Goal: Ask a question: Ask a question

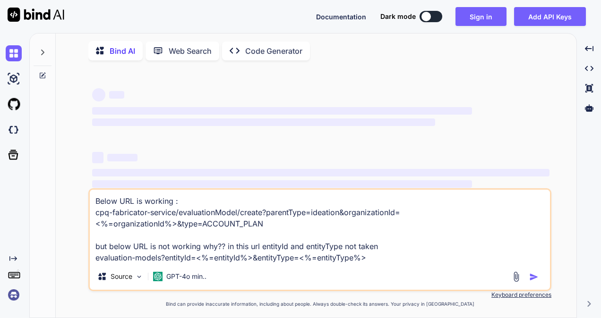
type textarea "x"
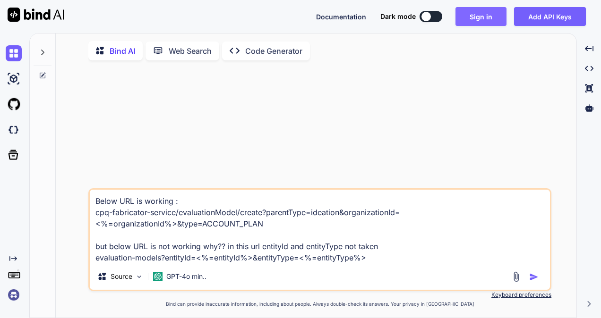
click at [475, 19] on button "Sign in" at bounding box center [480, 16] width 51 height 19
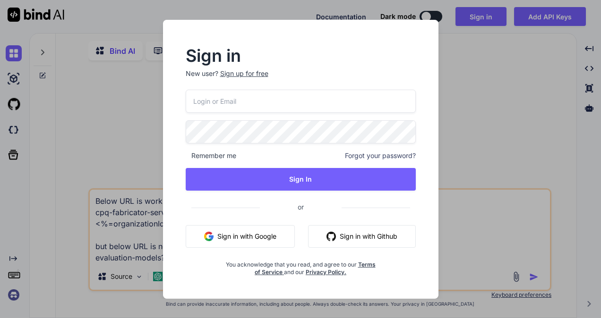
click at [273, 103] on input "email" at bounding box center [301, 101] width 230 height 23
type input "[EMAIL_ADDRESS][DOMAIN_NAME]"
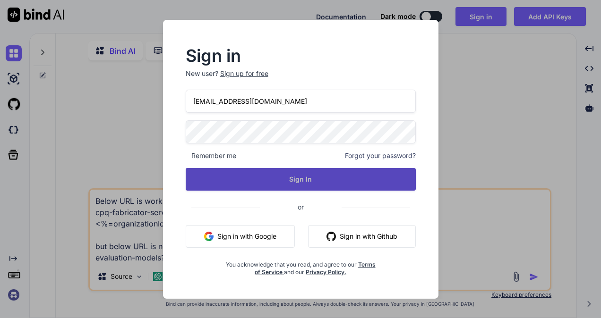
click at [286, 181] on button "Sign In" at bounding box center [301, 179] width 230 height 23
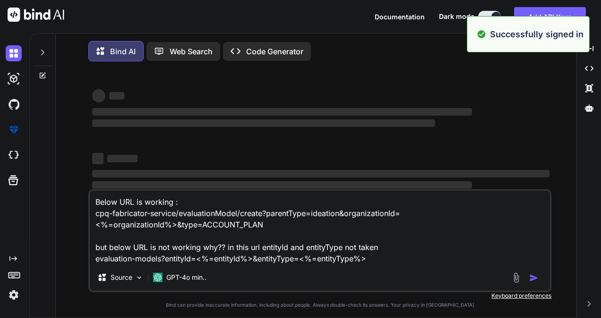
click at [390, 264] on textarea "Below URL is working : cpq-fabricator-service/evaluationModel/create?parentType…" at bounding box center [320, 228] width 460 height 74
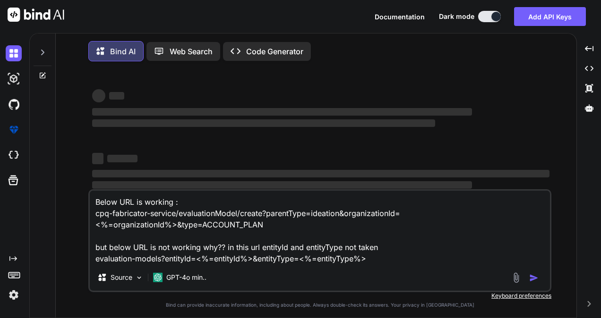
type textarea "x"
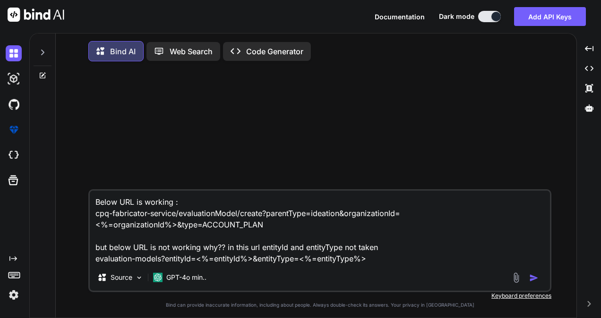
click at [290, 231] on textarea "Below URL is working : cpq-fabricator-service/evaluationModel/create?parentType…" at bounding box center [320, 228] width 460 height 74
type textarea "x"
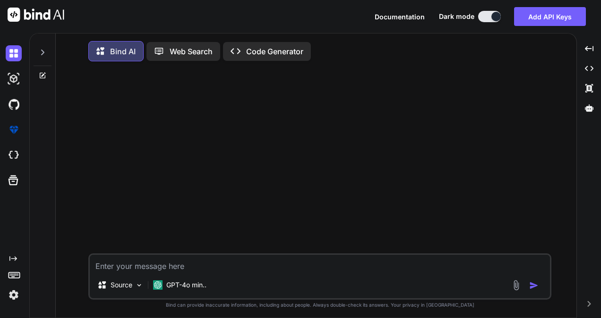
type textarea "H"
type textarea "x"
type textarea "HI"
type textarea "x"
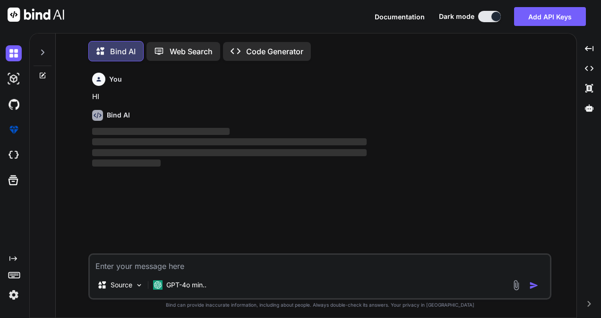
scroll to position [4, 0]
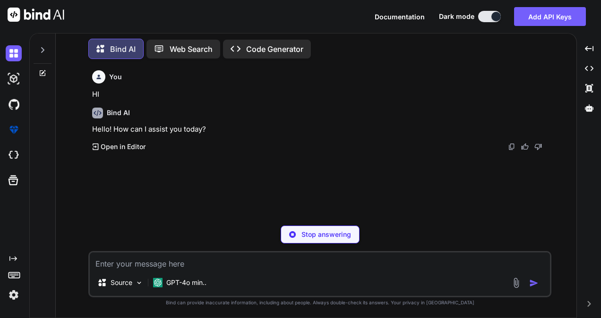
type textarea "x"
click at [194, 262] on textarea at bounding box center [320, 261] width 460 height 17
type textarea "I"
type textarea "x"
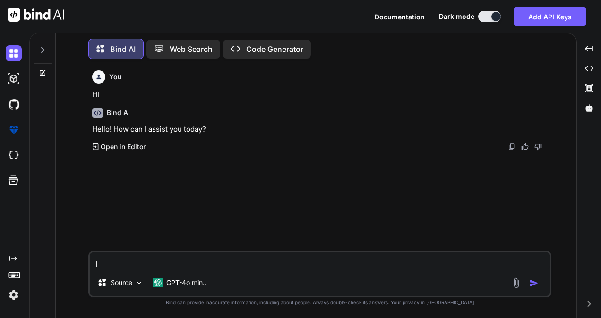
type textarea "I"
type textarea "x"
type textarea "I h"
type textarea "x"
type textarea "I ha"
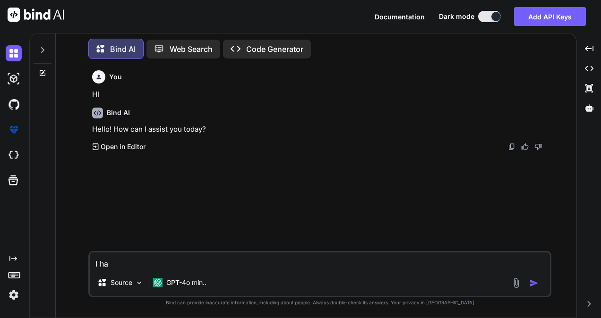
type textarea "x"
type textarea "I hav"
type textarea "x"
type textarea "I have"
type textarea "x"
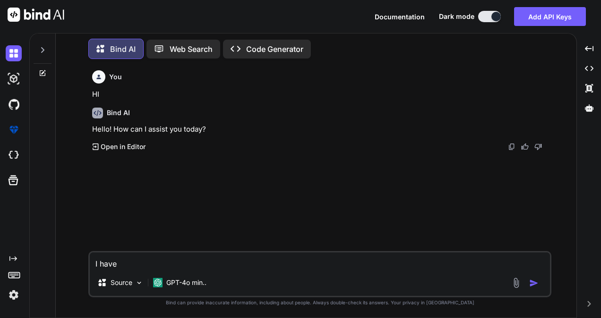
type textarea "I have"
type textarea "x"
type textarea "I have e"
type textarea "x"
type textarea "I have ex"
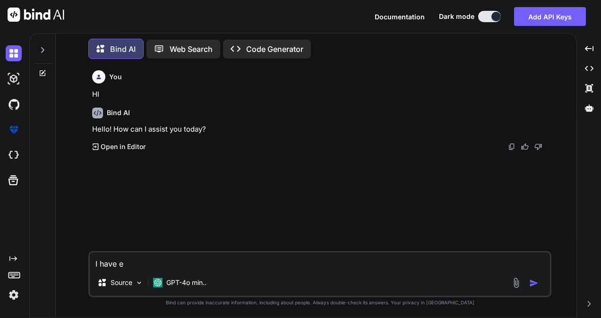
type textarea "x"
type textarea "I have exa"
type textarea "x"
type textarea "I have exam"
type textarea "x"
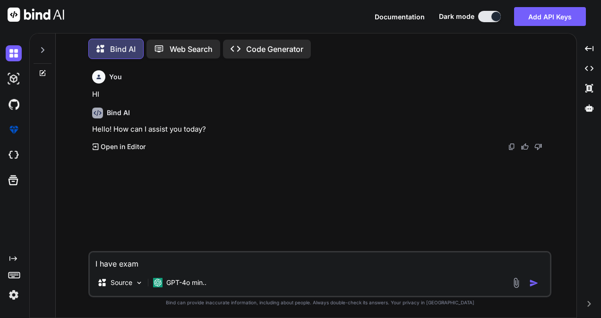
type textarea "I have exam"
type textarea "x"
type textarea "I have exam o"
type textarea "x"
type textarea "I have exam of"
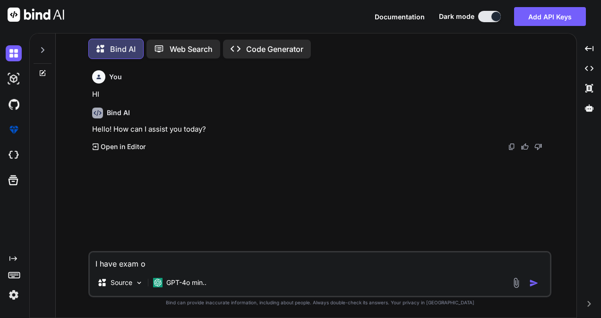
type textarea "x"
type textarea "I have exam of"
type textarea "x"
type textarea "I have exam of D"
type textarea "x"
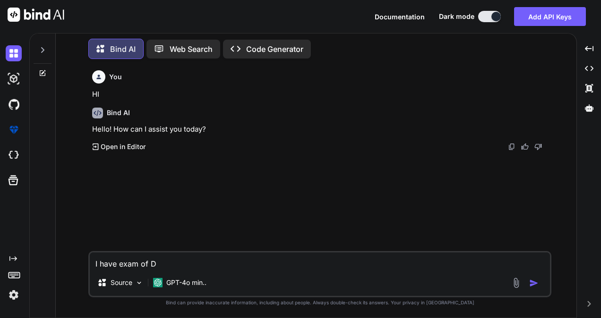
type textarea "I have exam of Da"
type textarea "x"
type textarea "I have exam of Dat"
type textarea "x"
type textarea "I have exam of Datb"
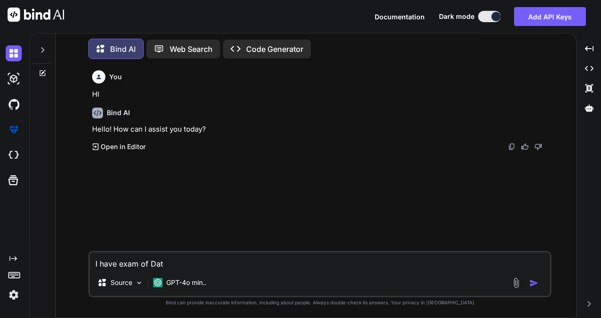
type textarea "x"
type textarea "I have exam of Datbr"
type textarea "x"
type textarea "I have exam of Datbri"
type textarea "x"
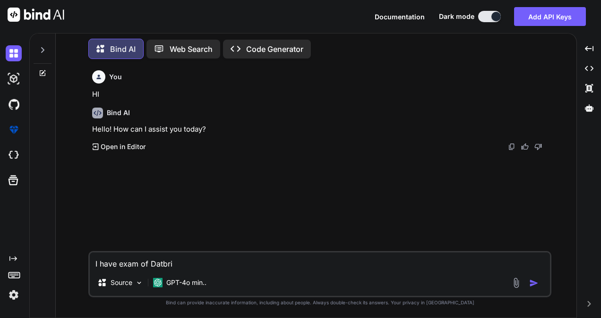
type textarea "I have exam of Datbric"
type textarea "x"
type textarea "I have exam of Datbrick"
type textarea "x"
type textarea "I have exam of Datbricks"
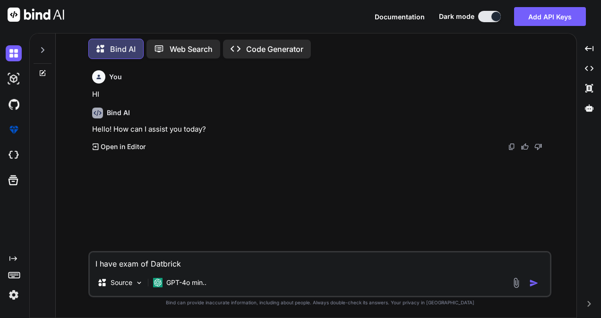
type textarea "x"
type textarea "I have exam of Datbricks"
type textarea "x"
type textarea "I have exam of Datbricks"
type textarea "x"
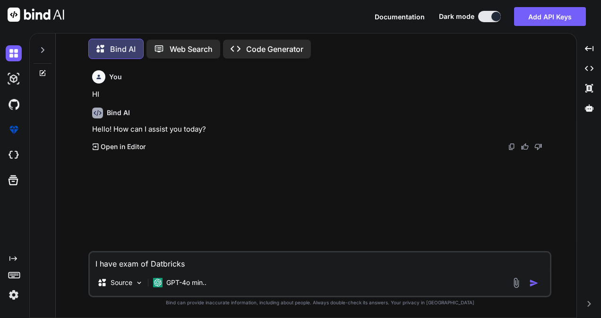
type textarea "I have exam of Datbricks."
type textarea "x"
type textarea "I have exam of Datbricks."
type textarea "x"
type textarea "I have exam of Datbricks. c"
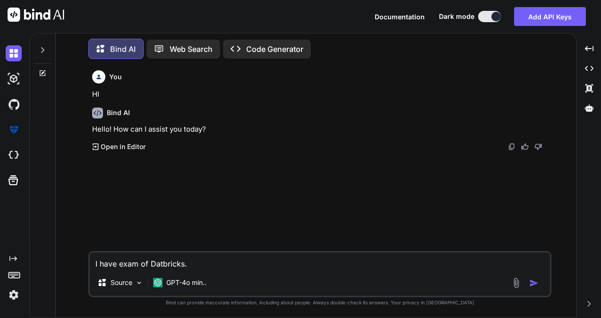
type textarea "x"
type textarea "I have exam of Datbricks. ca"
type textarea "x"
type textarea "I have exam of Datbricks. can"
type textarea "x"
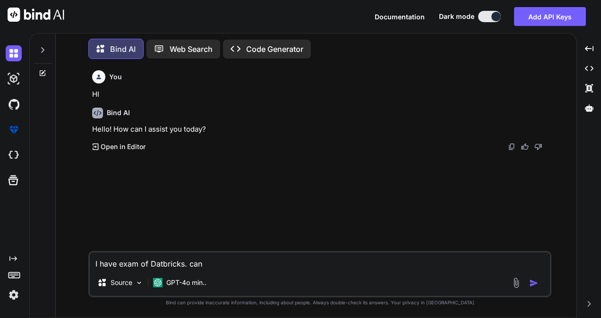
type textarea "I have exam of Datbricks. can"
type textarea "x"
type textarea "I have exam of Datbricks. can y"
type textarea "x"
type textarea "I have exam of Datbricks. can yo"
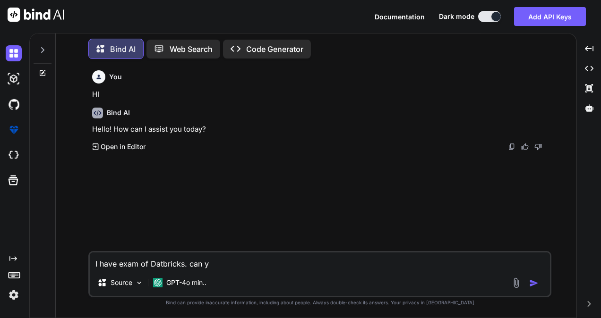
type textarea "x"
type textarea "I have exam of Datbricks. can you"
type textarea "x"
type textarea "I have exam of Datbricks. can you"
type textarea "x"
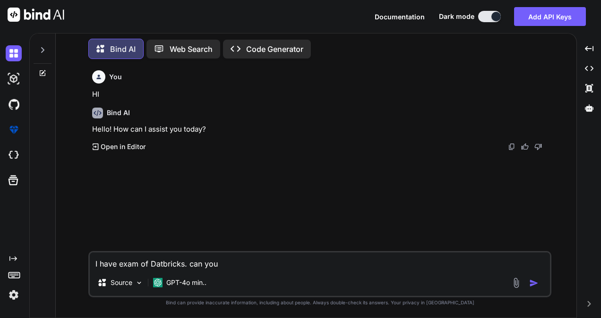
type textarea "I have exam of Datbricks. can you h"
type textarea "x"
type textarea "I have exam of Datbricks. can you he"
type textarea "x"
type textarea "I have exam of Datbricks. can you hel"
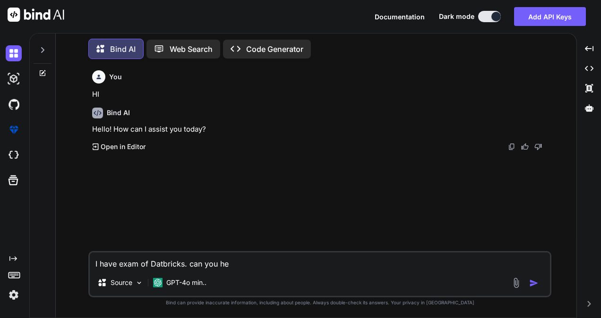
type textarea "x"
type textarea "I have exam of Datbricks. can you help"
type textarea "x"
type textarea "I have exam of Datbricks. can you help"
type textarea "x"
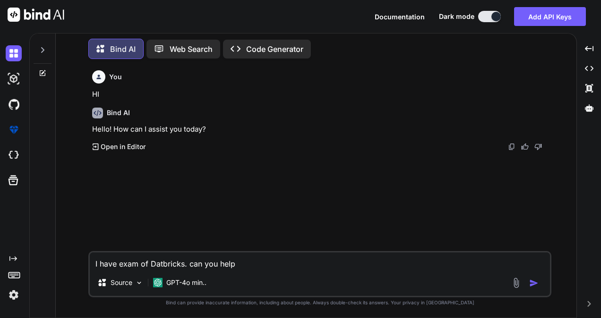
type textarea "I have exam of Datbricks. can you help m"
type textarea "x"
type textarea "I have exam of Datbricks. can you help me"
type textarea "x"
type textarea "I have exam of Datbricks. can you help me?"
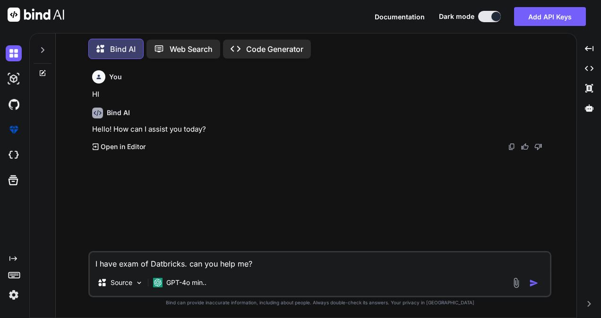
type textarea "x"
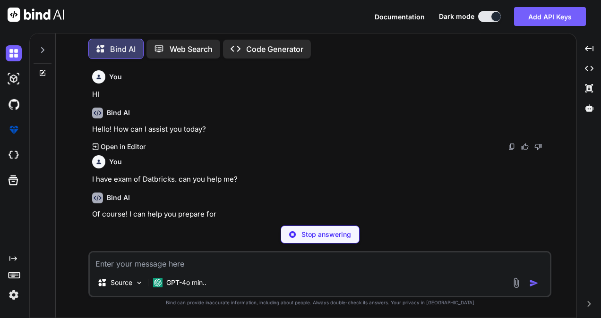
type textarea "x"
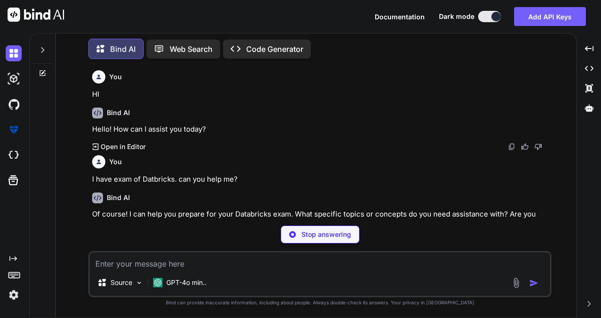
type textarea "x"
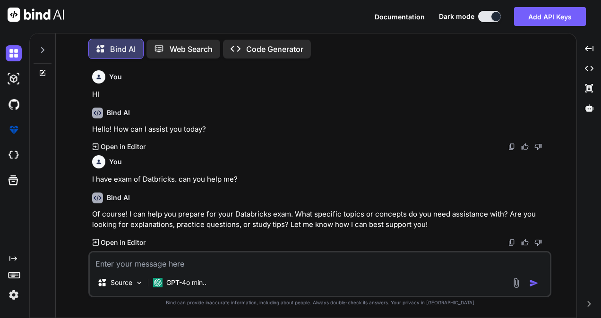
click at [182, 258] on textarea at bounding box center [320, 261] width 460 height 17
paste textarea "Which two statements provide an explanation of data lakehouse architecture and …"
type textarea "Which two statements provide an explanation of data lakehouse architecture and …"
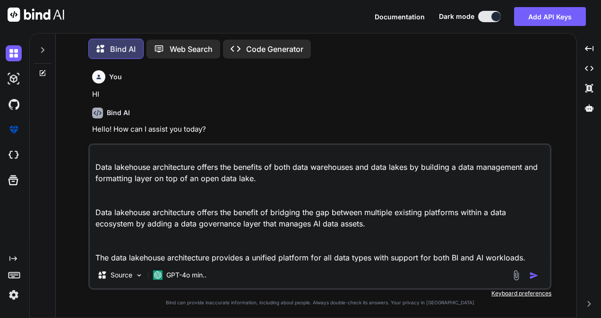
scroll to position [0, 0]
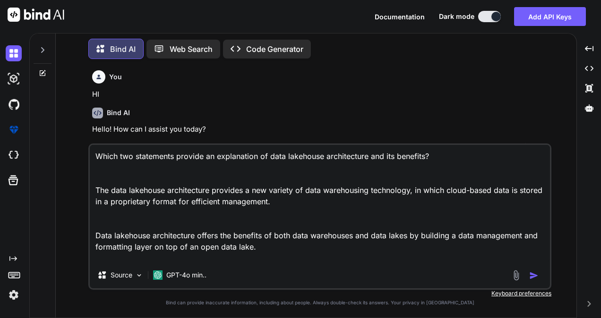
type textarea "x"
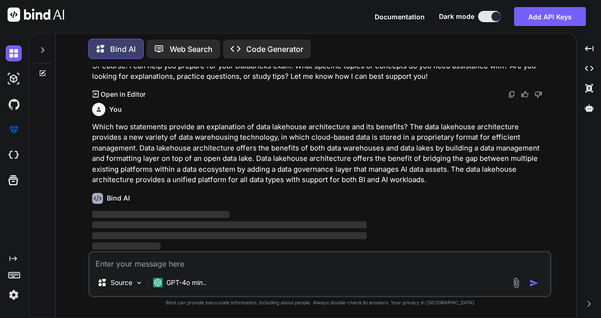
scroll to position [148, 0]
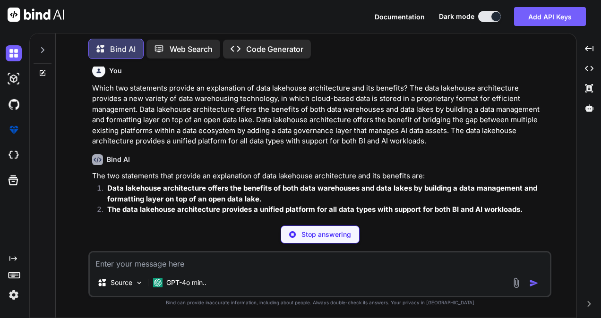
type textarea "x"
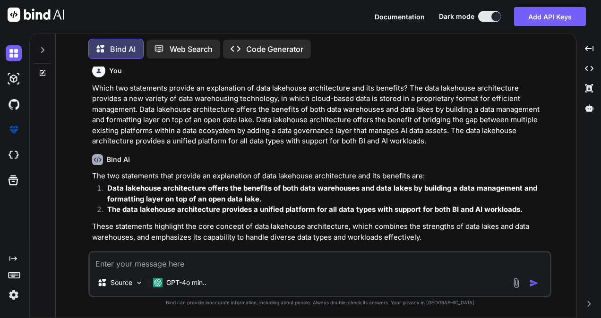
scroll to position [195, 0]
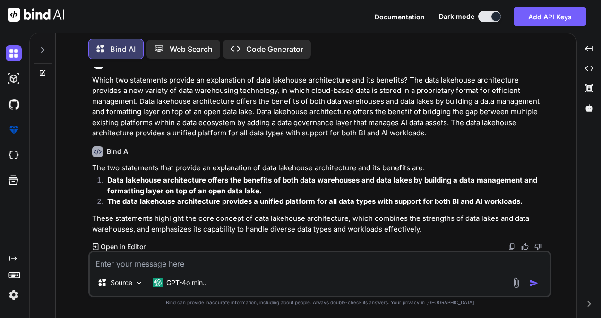
click at [147, 263] on textarea at bounding box center [320, 261] width 460 height 17
paste textarea "How does Databricks support data security and governance across different cloud…"
type textarea "How does Databricks support data security and governance across different cloud…"
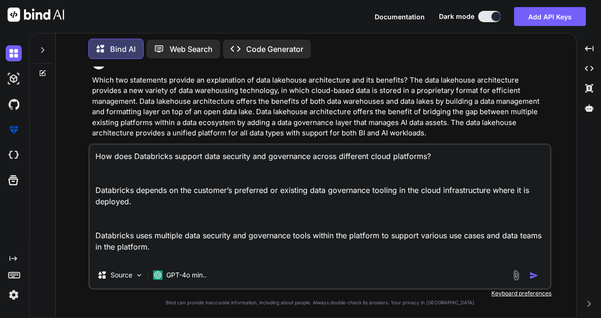
scroll to position [203, 0]
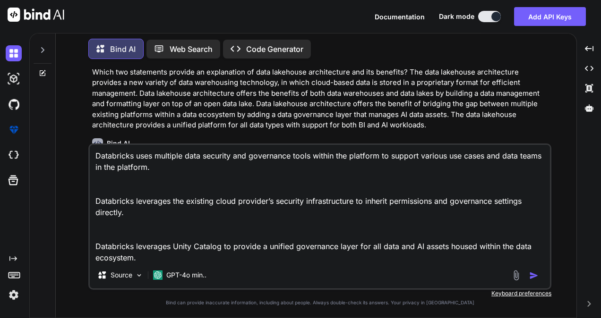
type textarea "x"
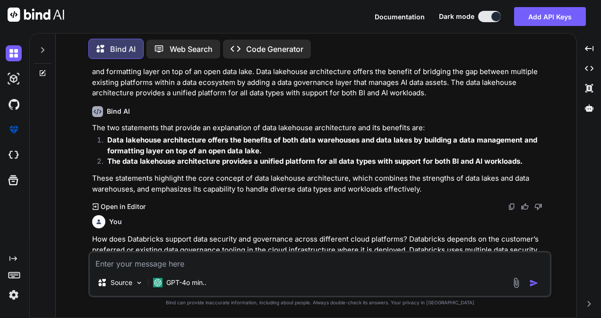
scroll to position [337, 0]
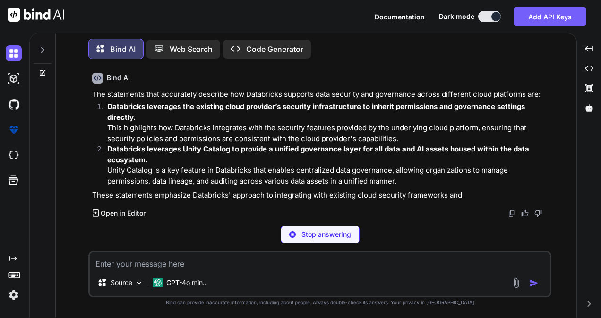
type textarea "x"
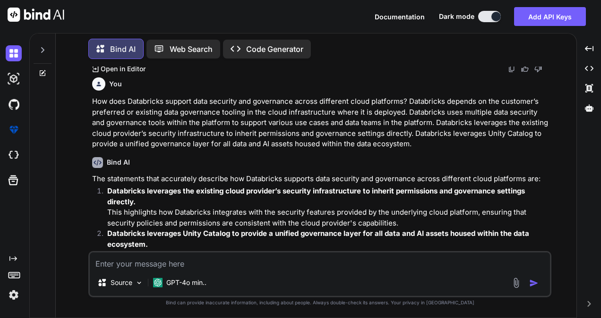
scroll to position [373, 0]
click at [372, 131] on p "How does Databricks support data security and governance across different cloud…" at bounding box center [320, 123] width 457 height 53
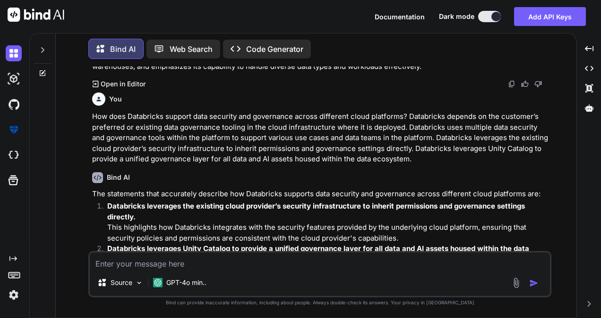
scroll to position [360, 0]
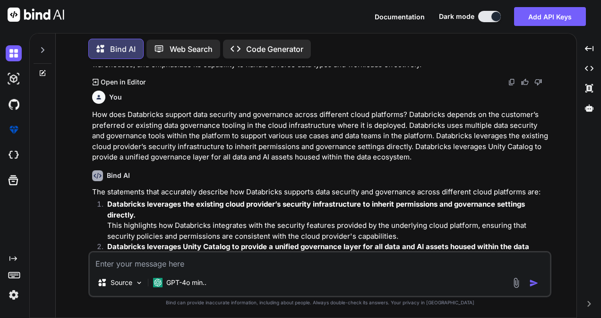
click at [294, 159] on p "How does Databricks support data security and governance across different cloud…" at bounding box center [320, 136] width 457 height 53
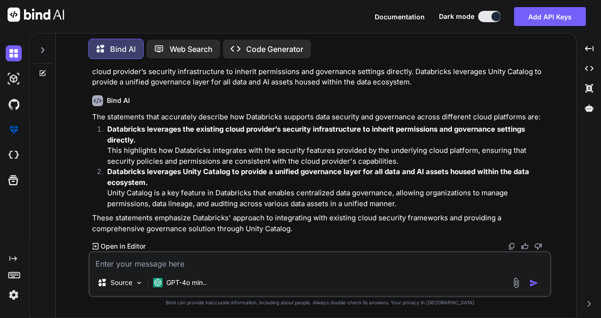
click at [186, 265] on textarea at bounding box center [320, 261] width 460 height 17
paste textarea "Which statement describes the role of Unity Catalog within the Databricks Data …"
type textarea "Which statement describes the role of Unity Catalog within the Databricks Data …"
type textarea "x"
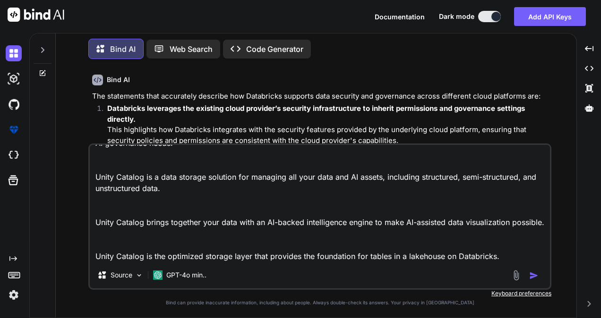
scroll to position [0, 0]
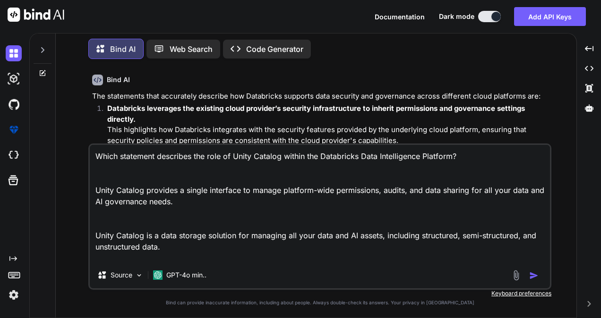
click at [482, 148] on textarea "Which statement describes the role of Unity Catalog within the Databricks Data …" at bounding box center [320, 203] width 460 height 117
type textarea "Which statement describes the role of Unity Catalog within the Databricks Data …"
type textarea "x"
type textarea "Which statement describes the role of Unity Catalog within the Databricks Data …"
type textarea "x"
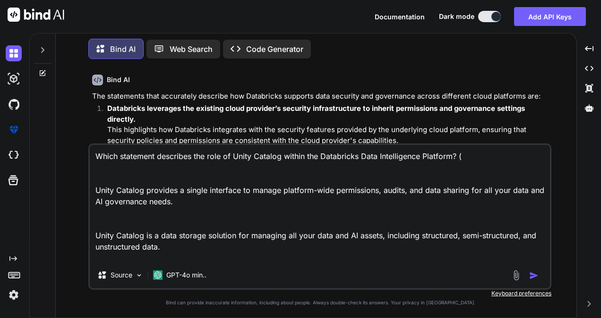
type textarea "Which statement describes the role of Unity Catalog within the Databricks Data …"
type textarea "x"
type textarea "Which statement describes the role of Unity Catalog within the Databricks Data …"
type textarea "x"
type textarea "Which statement describes the role of Unity Catalog within the Databricks Data …"
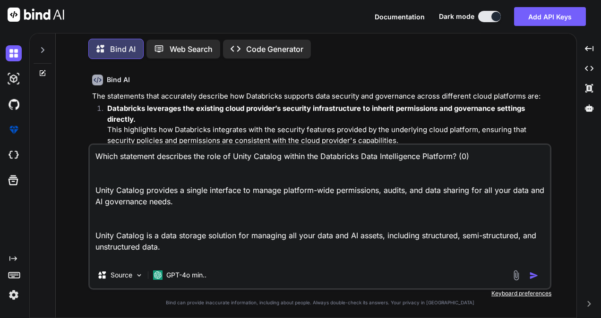
type textarea "x"
type textarea "Which statement describes the role of Unity Catalog within the Databricks Data …"
type textarea "x"
type textarea "Which statement describes the role of Unity Catalog within the Databricks Data …"
type textarea "x"
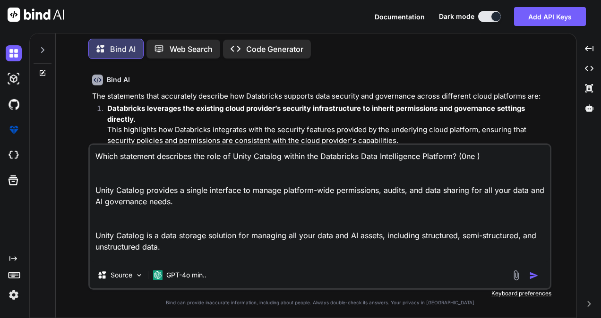
type textarea "Which statement describes the role of Unity Catalog within the Databricks Data …"
type textarea "x"
type textarea "Which statement describes the role of Unity Catalog within the Databricks Data …"
type textarea "x"
type textarea "Which statement describes the role of Unity Catalog within the Databricks Data …"
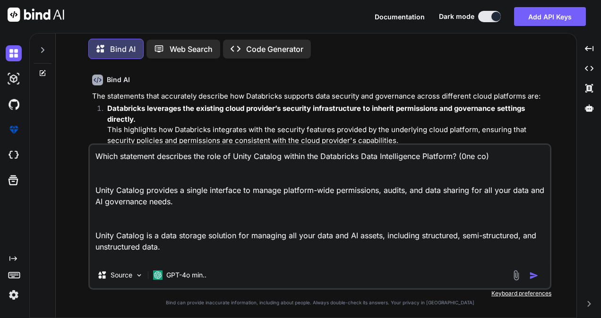
type textarea "x"
type textarea "Which statement describes the role of Unity Catalog within the Databricks Data …"
type textarea "x"
type textarea "Which statement describes the role of Unity Catalog within the Databricks Data …"
type textarea "x"
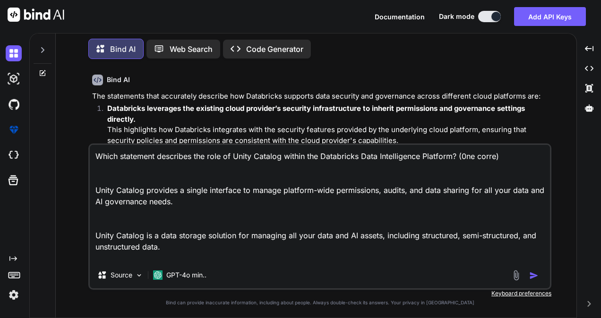
type textarea "Which statement describes the role of Unity Catalog within the Databricks Data …"
type textarea "x"
type textarea "Which statement describes the role of Unity Catalog within the Databricks Data …"
type textarea "x"
type textarea "Which statement describes the role of Unity Catalog within the Databricks Data …"
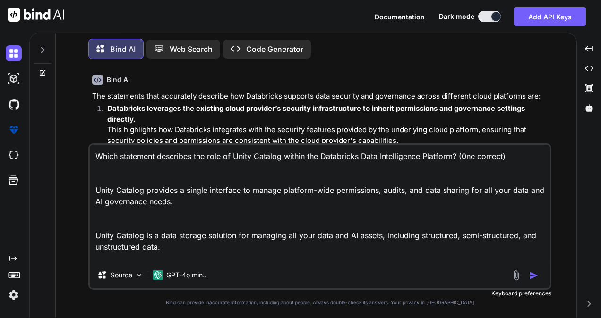
type textarea "x"
type textarea "Which statement describes the role of Unity Catalog within the Databricks Data …"
type textarea "x"
type textarea "Which statement describes the role of Unity Catalog within the Databricks Data …"
type textarea "x"
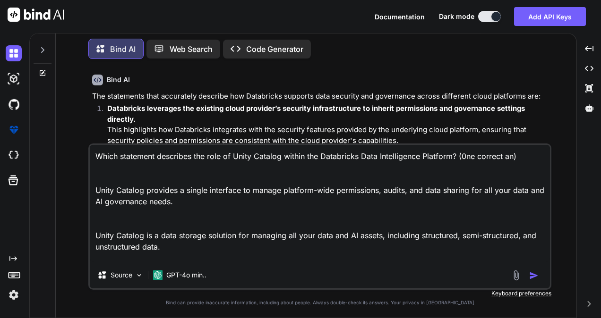
type textarea "Which statement describes the role of Unity Catalog within the Databricks Data …"
type textarea "x"
type textarea "Which statement describes the role of Unity Catalog within the Databricks Data …"
type textarea "x"
type textarea "Which statement describes the role of Unity Catalog within the Databricks Data …"
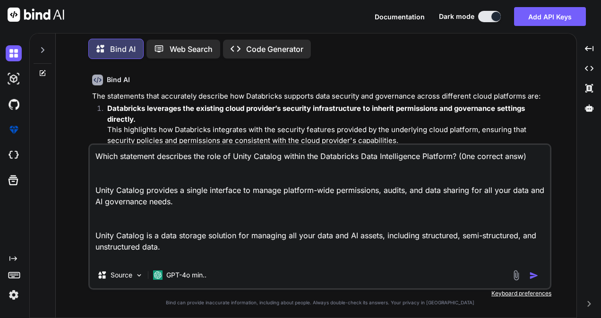
type textarea "x"
type textarea "Which statement describes the role of Unity Catalog within the Databricks Data …"
type textarea "x"
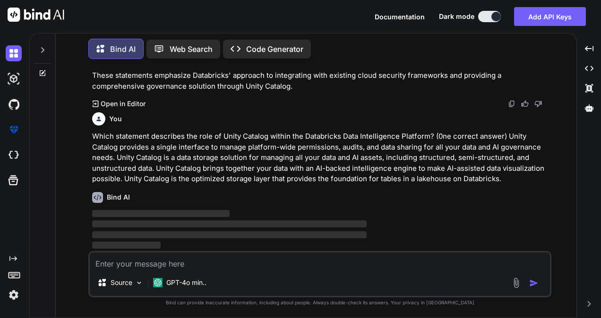
scroll to position [598, 0]
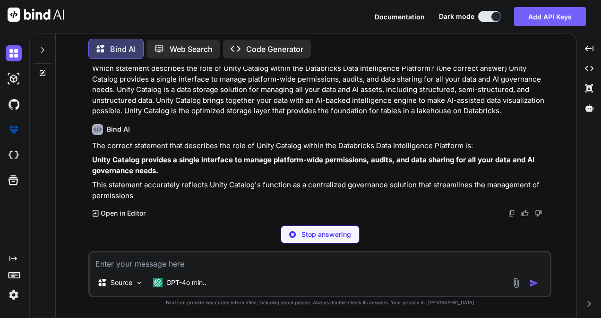
type textarea "x"
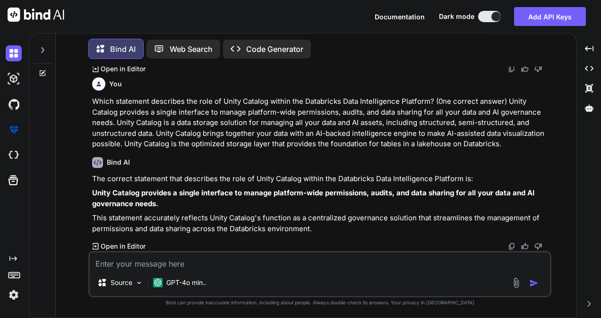
scroll to position [633, 0]
click at [183, 265] on textarea at bounding box center [320, 261] width 460 height 17
paste textarea "What are three of the main features and benefits DLT provides to data engineeri…"
type textarea "What are three of the main features and benefits DLT provides to data engineeri…"
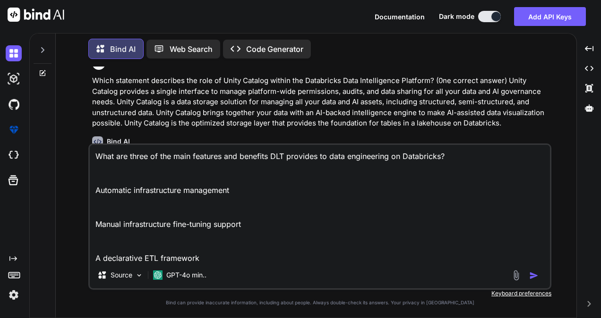
scroll to position [655, 0]
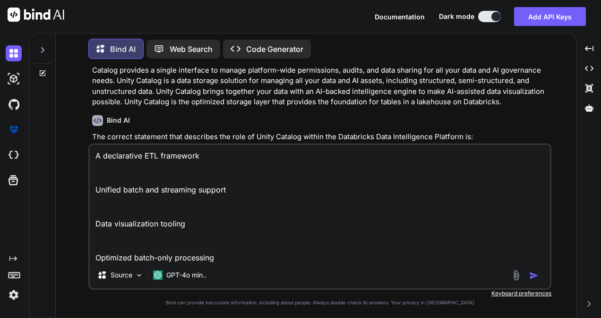
type textarea "x"
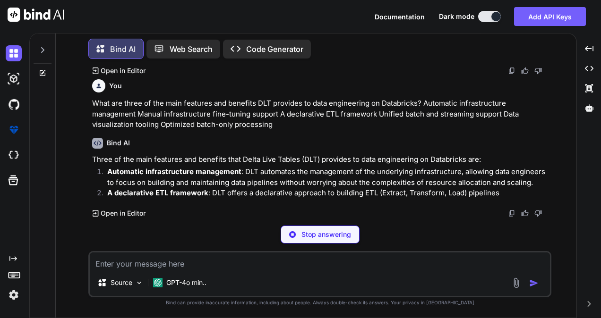
scroll to position [817, 0]
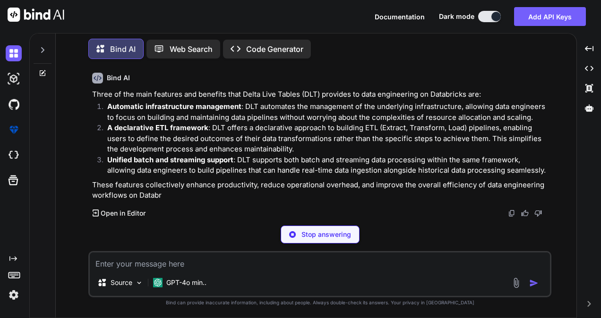
type textarea "x"
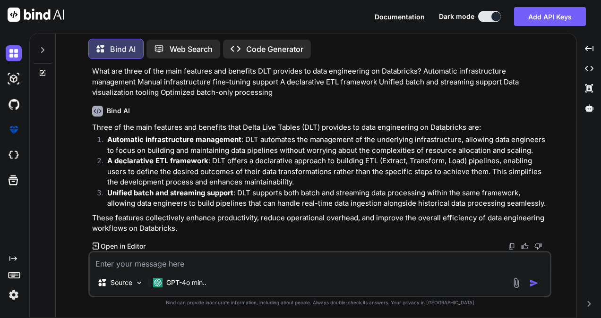
click at [172, 264] on textarea at bounding box center [320, 261] width 460 height 17
paste textarea "What is the mission of Databricks? To solve the world's toughest problems with …"
type textarea "What is the mission of Databricks? To solve the world's toughest problems with …"
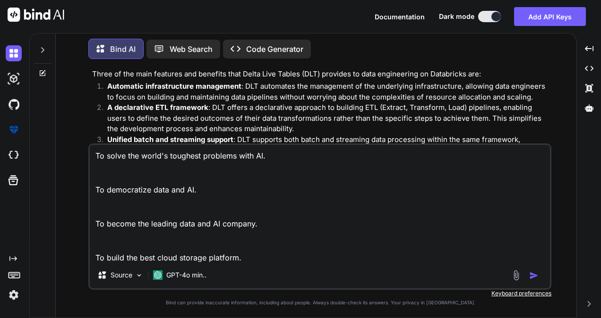
type textarea "x"
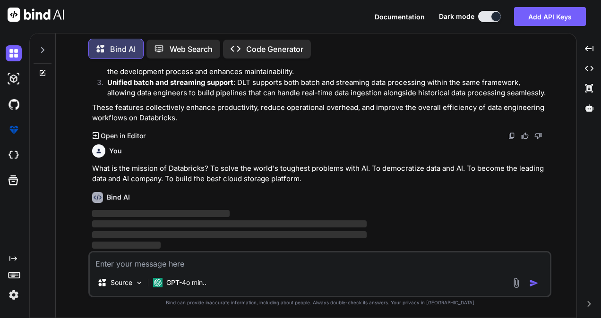
scroll to position [951, 0]
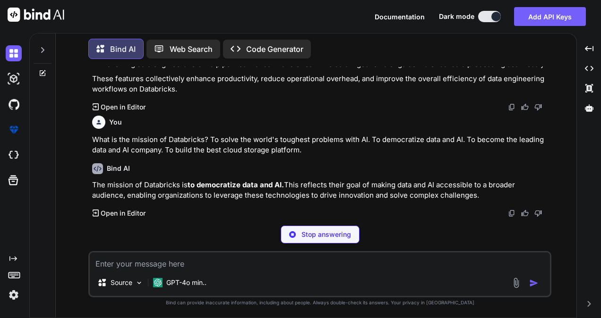
type textarea "x"
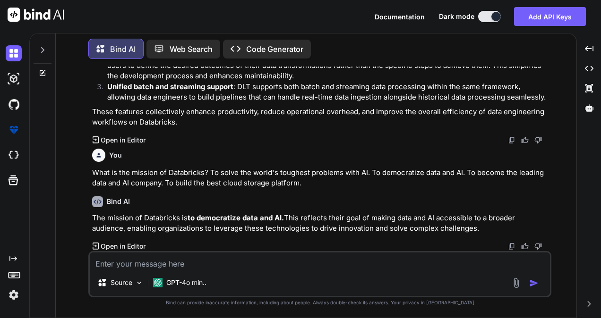
scroll to position [947, 0]
click at [177, 257] on textarea at bounding box center [320, 261] width 460 height 17
paste textarea "What is the significance of the MosaicML acquisition by Databricks? It expanded…"
type textarea "What is the significance of the MosaicML acquisition by Databricks? It expanded…"
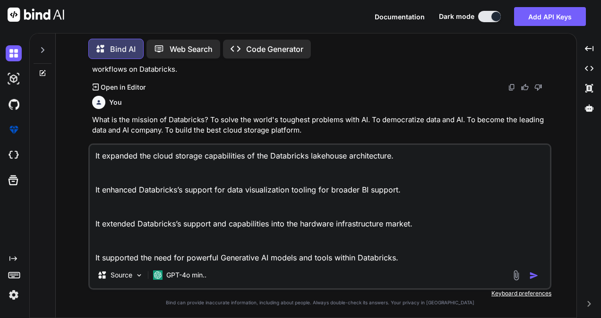
type textarea "x"
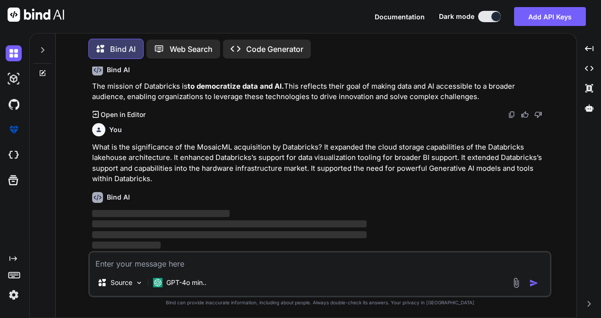
scroll to position [1079, 0]
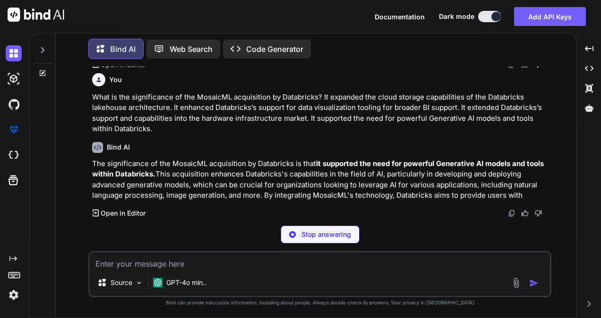
type textarea "x"
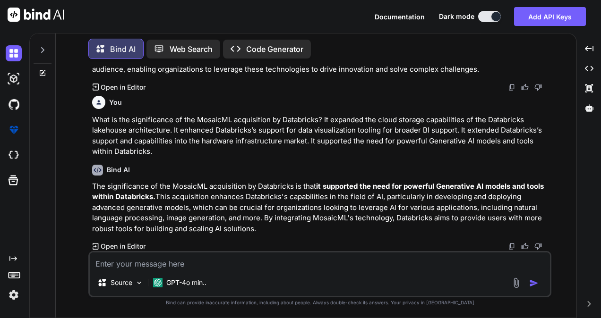
click at [154, 263] on textarea at bounding box center [320, 261] width 460 height 17
paste textarea "Which three options are benefits of serverless compute in Databricks? Usage cos…"
type textarea "Which three options are benefits of serverless compute in Databricks? Usage cos…"
type textarea "x"
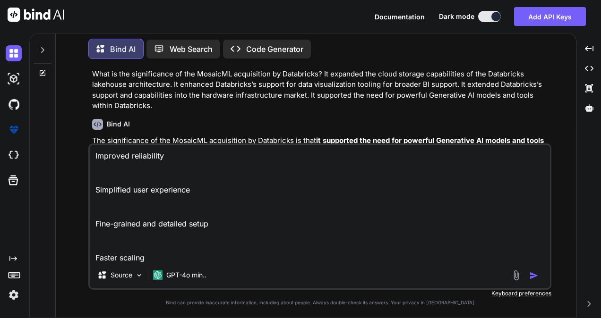
type textarea "Which three options are benefits of serverless compute in Databricks? Usage cos…"
click at [530, 273] on img "button" at bounding box center [533, 275] width 9 height 9
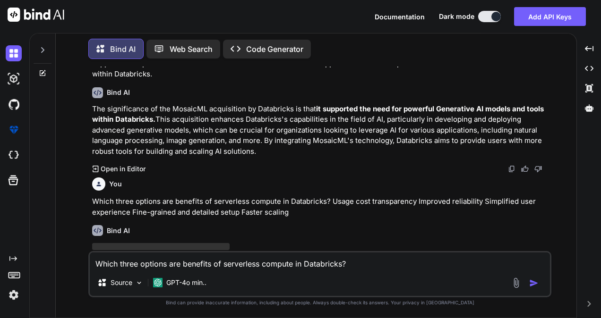
scroll to position [1217, 0]
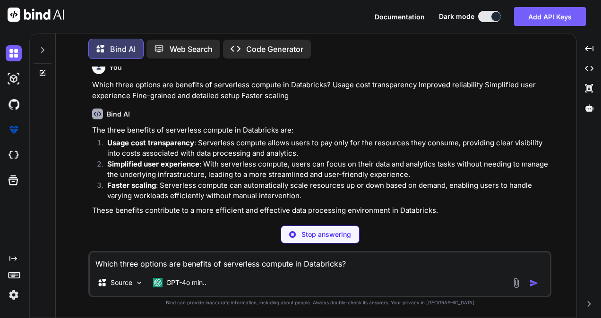
type textarea "x"
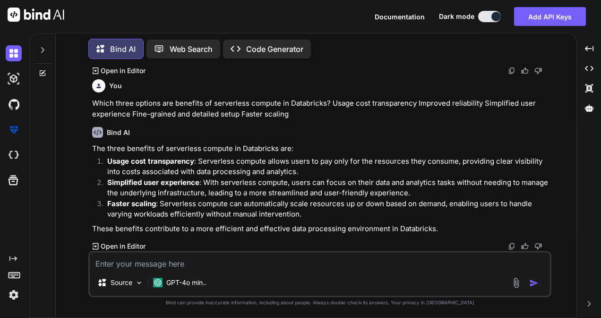
click at [179, 256] on textarea at bounding box center [320, 261] width 460 height 17
paste textarea "What is Delta Sharing, and its primary benefit? Delta Sharing securely connects…"
type textarea "What is Delta Sharing, and its primary benefit? Delta Sharing securely connects…"
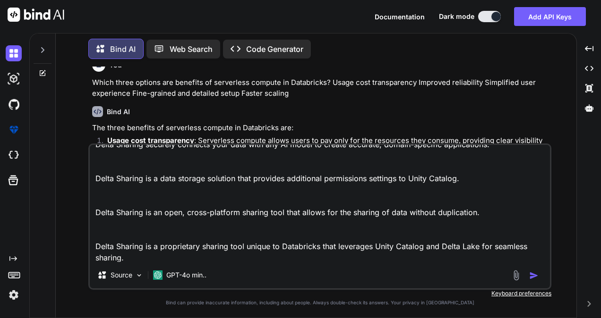
type textarea "x"
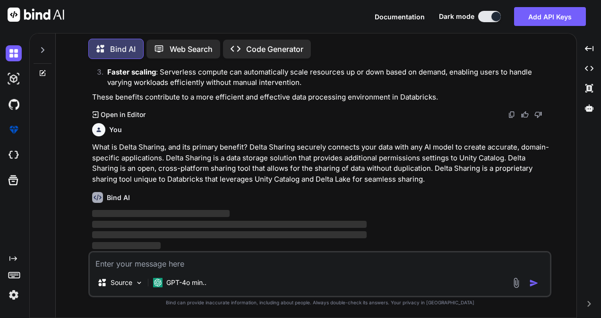
scroll to position [1414, 0]
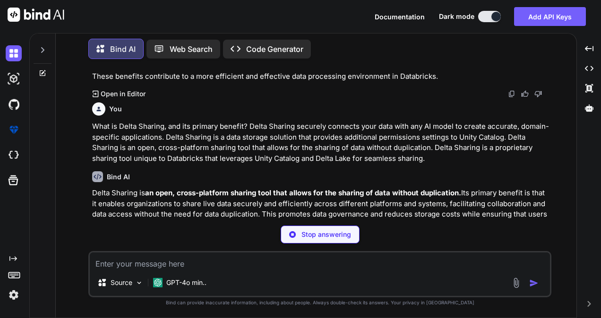
type textarea "x"
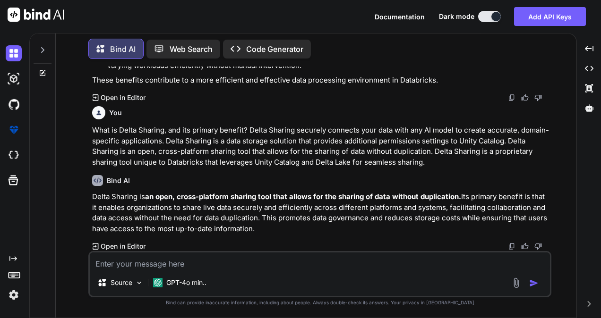
scroll to position [1431, 0]
click at [152, 258] on textarea at bounding box center [320, 261] width 460 height 17
paste textarea "What two options describe benefits of integrating AI into the core of the Datab…"
type textarea "What two options describe benefits of integrating AI into the core of the Datab…"
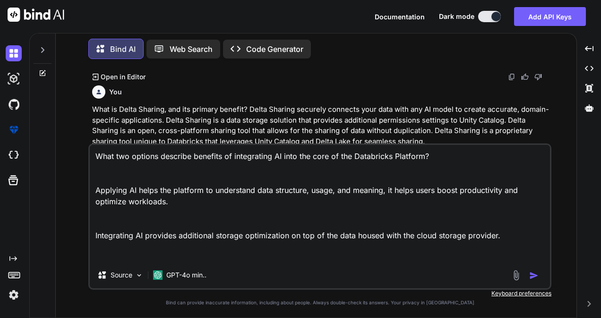
scroll to position [46, 0]
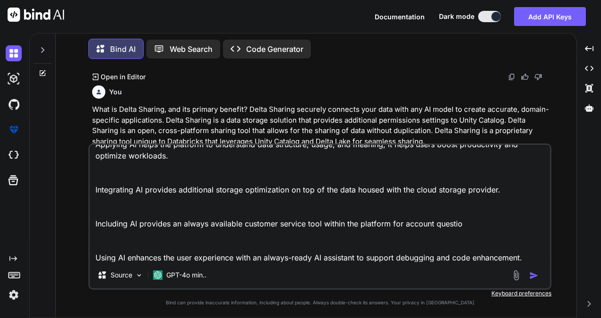
type textarea "x"
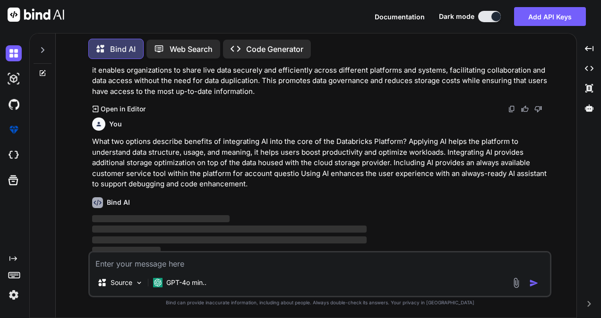
scroll to position [1573, 0]
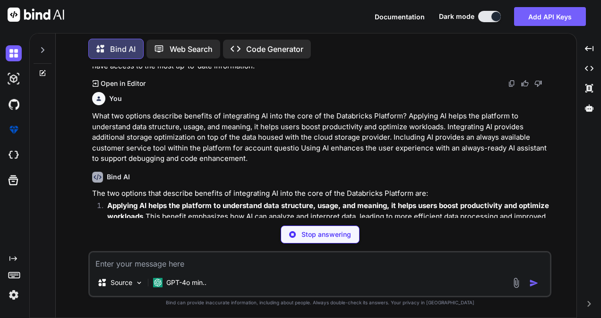
type textarea "x"
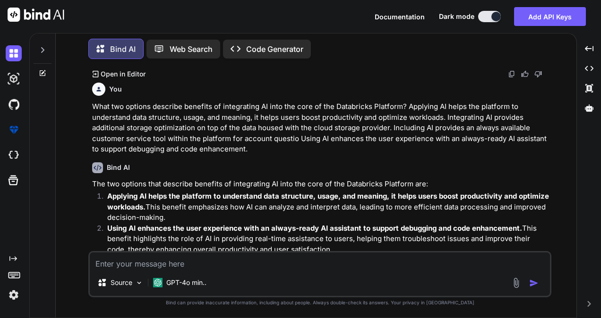
scroll to position [1624, 0]
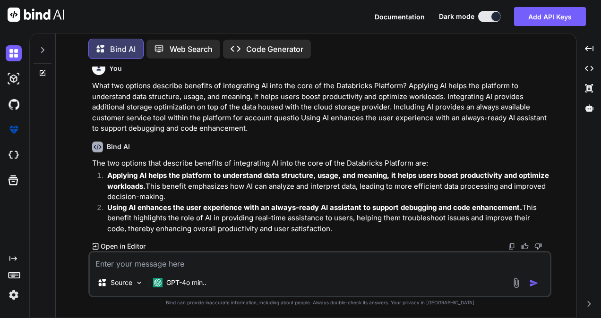
click at [153, 262] on textarea at bounding box center [320, 261] width 460 height 17
paste textarea "What is the purpose of Databricks Assistant? To act as a companion for coding a…"
type textarea "What is the purpose of Databricks Assistant? To act as a companion for coding a…"
type textarea "x"
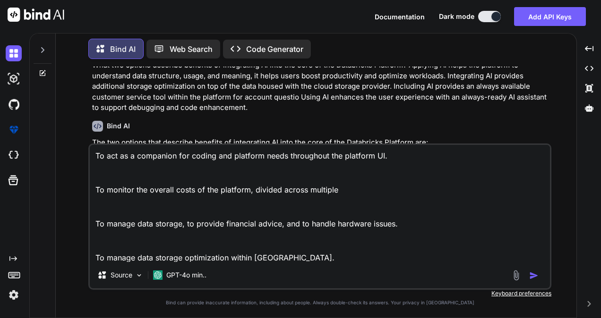
type textarea "What is the purpose of Databricks Assistant? To act as a companion for coding a…"
click at [534, 278] on img "button" at bounding box center [533, 275] width 9 height 9
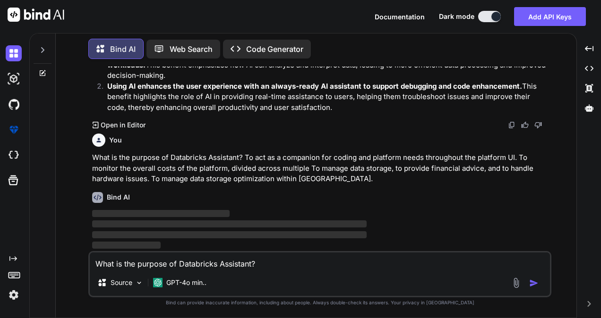
scroll to position [1745, 0]
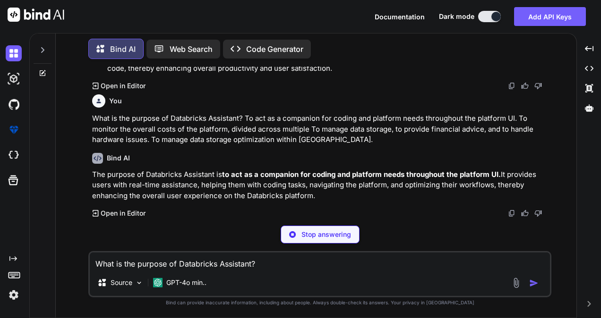
type textarea "x"
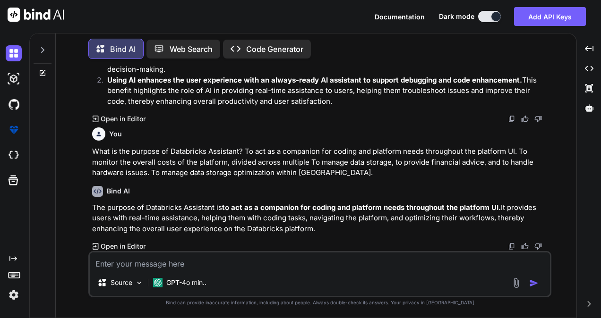
click at [188, 264] on textarea at bounding box center [320, 261] width 460 height 17
paste textarea "What is the role of AI-generated comments in Databricks? To efficiently allow d…"
type textarea "What is the role of AI-generated comments in Databricks? To efficiently allow d…"
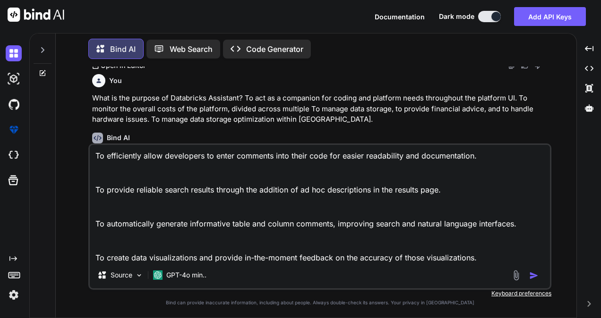
type textarea "x"
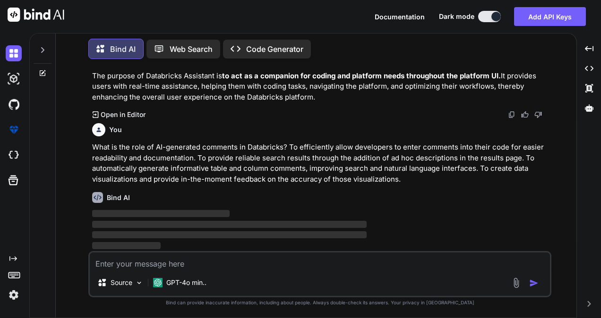
scroll to position [1884, 0]
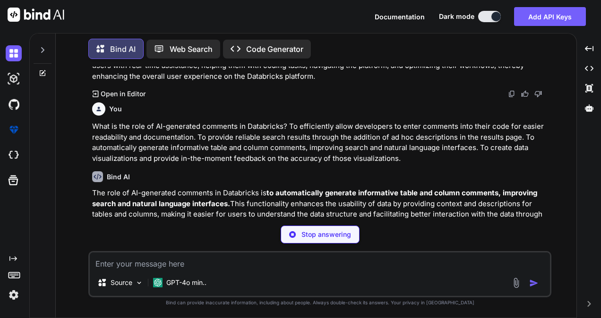
type textarea "x"
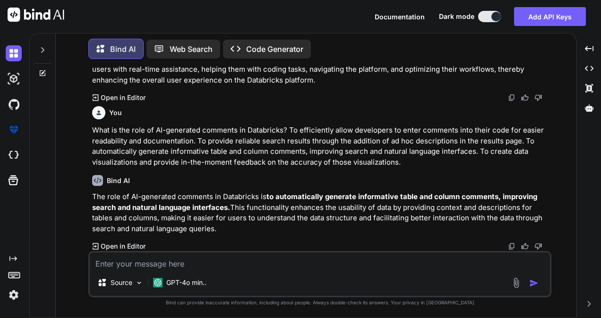
scroll to position [1901, 0]
click at [191, 265] on textarea at bounding box center [320, 261] width 460 height 17
paste textarea "What is the primary function of Databricks Notebooks? Databricks Notebooks prov…"
type textarea "What is the primary function of Databricks Notebooks? Databricks Notebooks prov…"
type textarea "x"
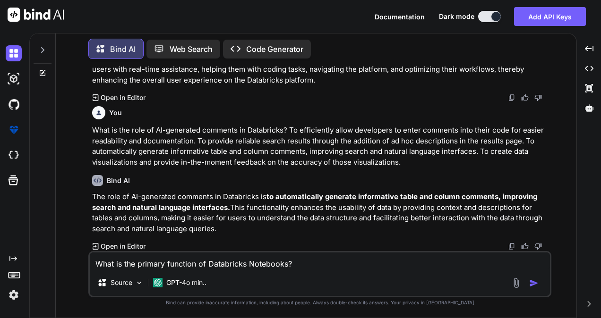
scroll to position [57, 0]
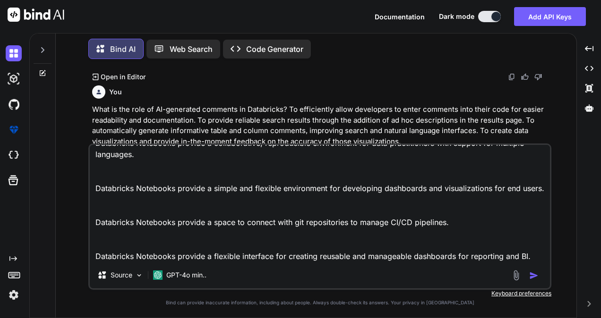
type textarea "What is the primary function of Databricks Notebooks? Databricks Notebooks prov…"
click at [536, 275] on img "button" at bounding box center [533, 275] width 9 height 9
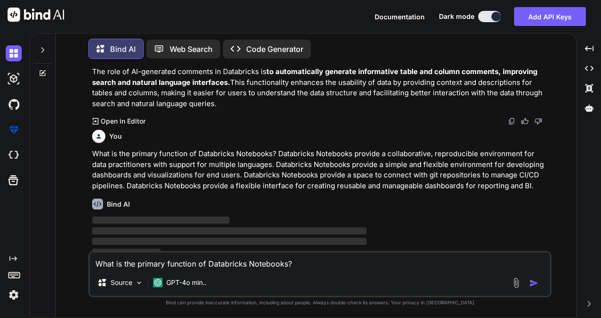
scroll to position [2032, 0]
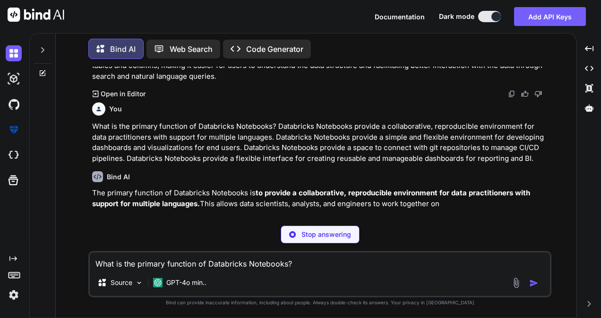
type textarea "x"
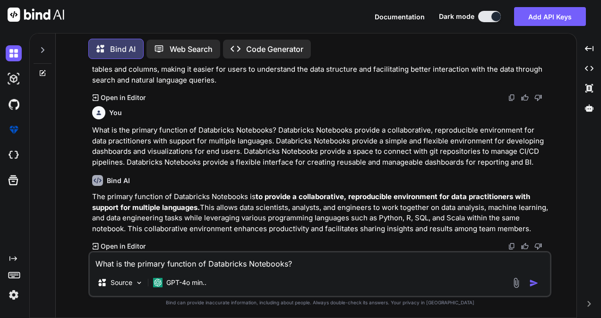
scroll to position [2049, 0]
click at [132, 264] on textarea at bounding box center [320, 261] width 460 height 17
paste textarea "What is the significance of the Well-Architected Lakehouse framework? It introd…"
type textarea "What is the significance of the Well-Architected Lakehouse framework? It introd…"
type textarea "x"
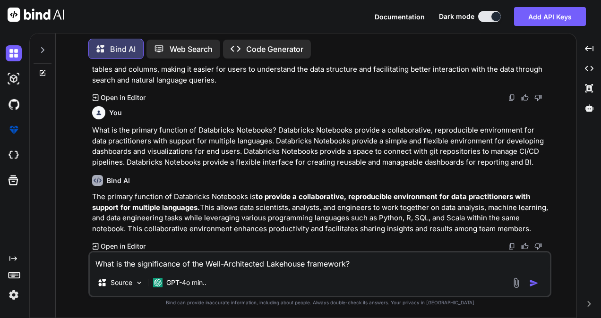
scroll to position [80, 0]
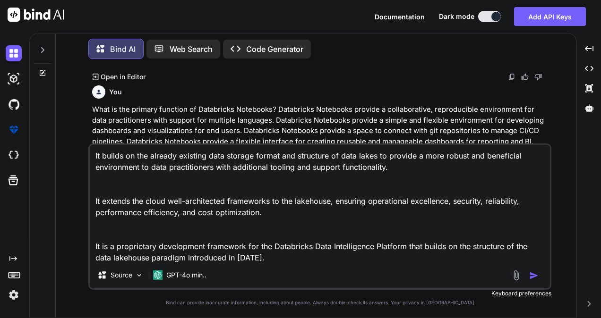
type textarea "What is the significance of the Well-Architected Lakehouse framework? It introd…"
click at [535, 278] on img "button" at bounding box center [533, 275] width 9 height 9
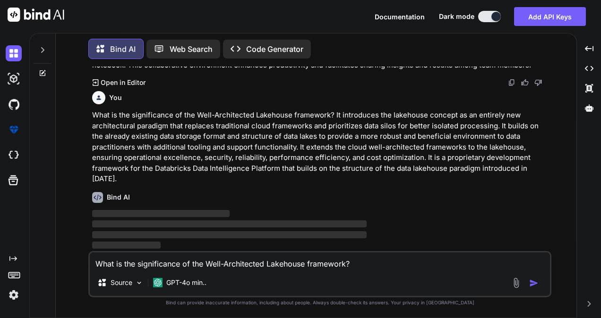
scroll to position [2202, 0]
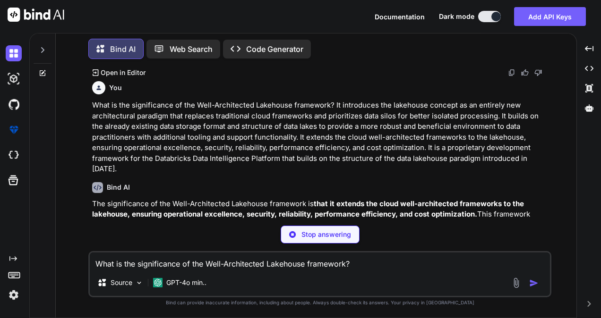
type textarea "x"
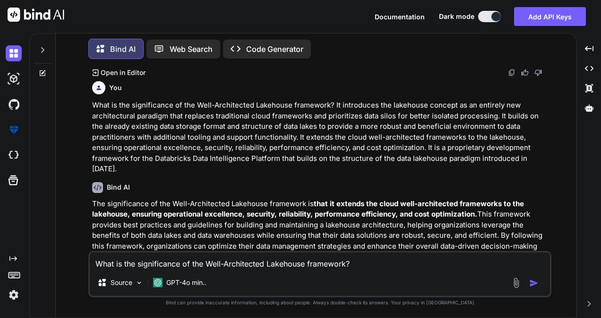
scroll to position [2241, 0]
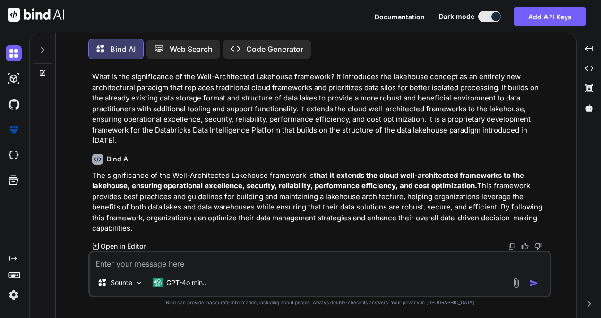
click at [186, 264] on textarea at bounding box center [320, 261] width 460 height 17
paste textarea "How does Databricks support non-technical users in gaining insights from data u…"
type textarea "How does Databricks support non-technical users in gaining insights from data u…"
type textarea "x"
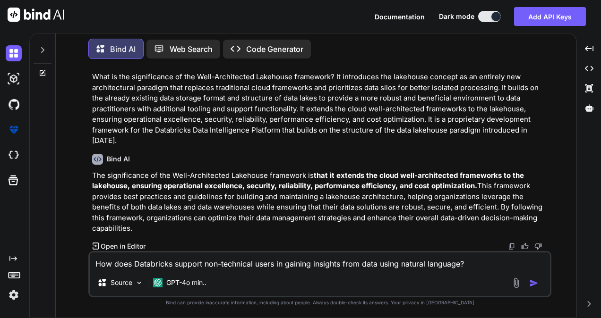
scroll to position [57, 0]
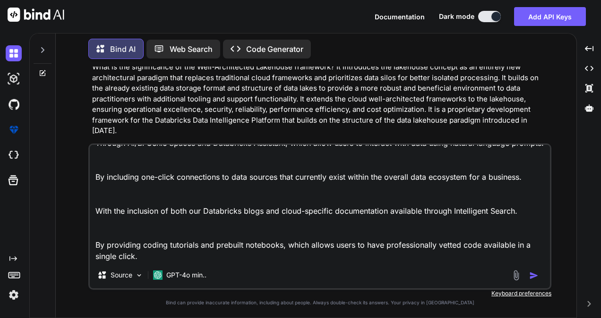
type textarea "How does Databricks support non-technical users in gaining insights from data u…"
click at [531, 273] on img "button" at bounding box center [533, 275] width 9 height 9
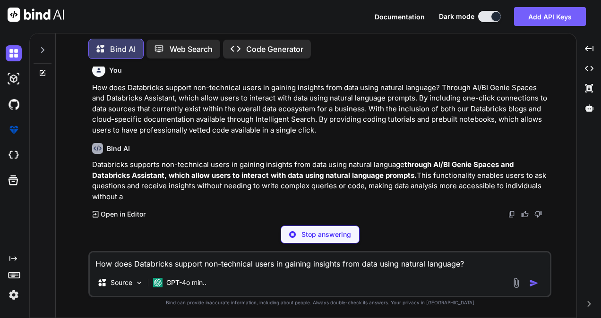
scroll to position [2400, 0]
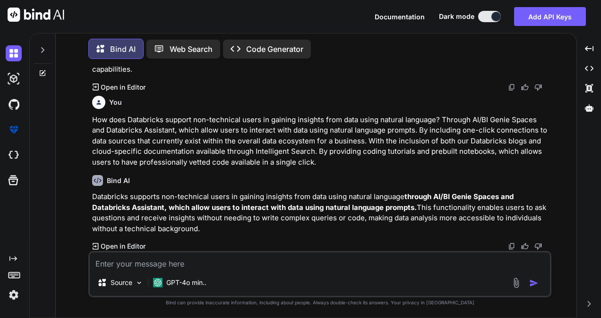
click at [158, 262] on textarea at bounding box center [320, 261] width 460 height 17
paste textarea "What is the primary benefit of Delta Lake's support for ACID transactions? It s…"
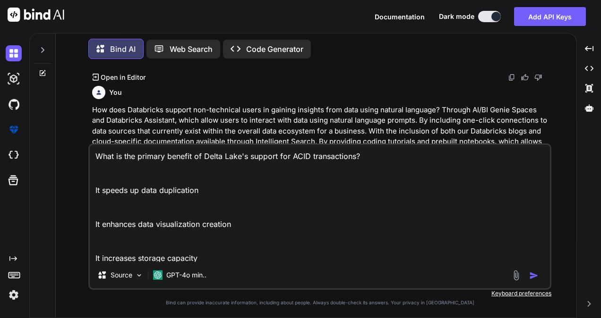
scroll to position [2422, 0]
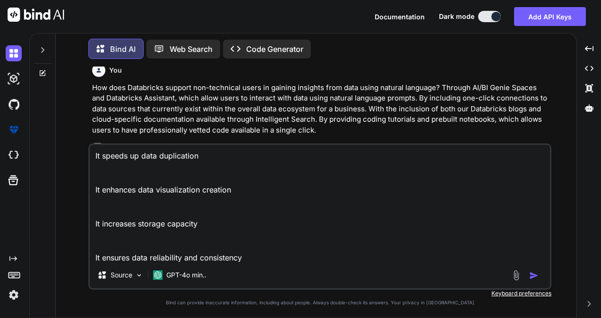
click at [532, 273] on img "button" at bounding box center [533, 275] width 9 height 9
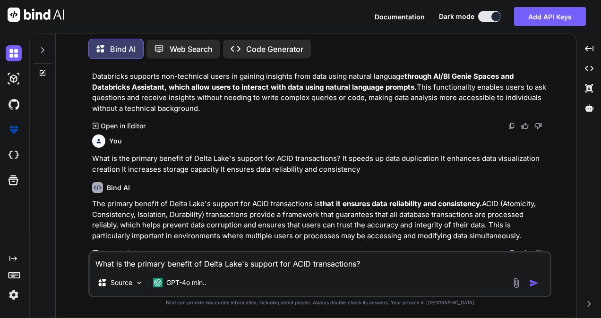
scroll to position [2527, 0]
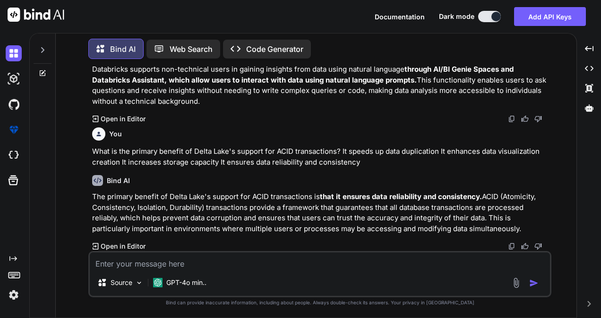
click at [184, 258] on textarea at bounding box center [320, 261] width 460 height 17
paste textarea "What is the core purpose of Databricks Marketplace? To provide an open marketpl…"
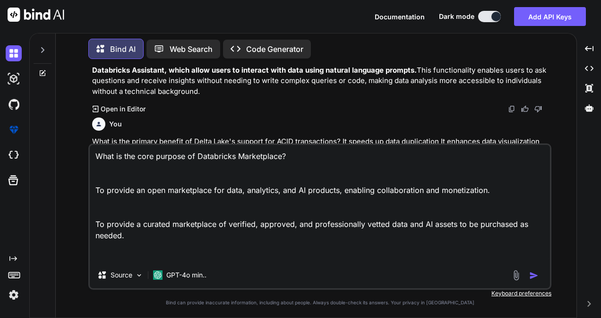
scroll to position [57, 0]
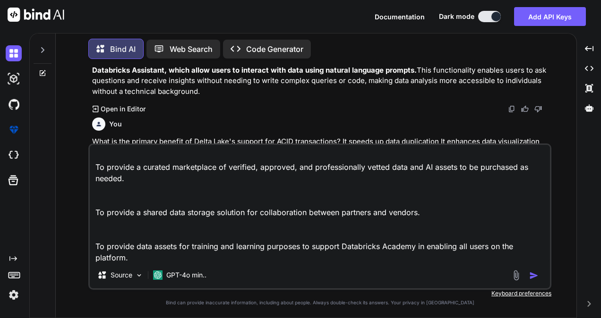
click at [537, 278] on img "button" at bounding box center [533, 275] width 9 height 9
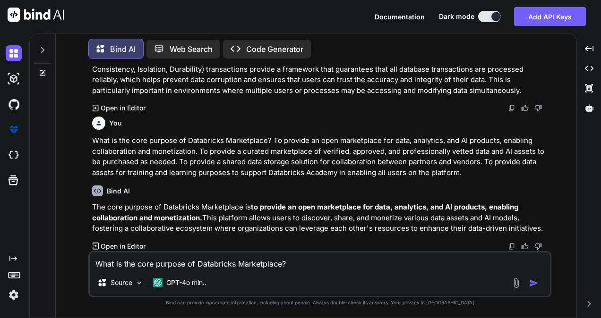
scroll to position [2666, 0]
click at [115, 267] on textarea at bounding box center [320, 261] width 460 height 17
paste textarea "What is the role of Databricks Lakeflow Jobs? To provide a dashboard for monito…"
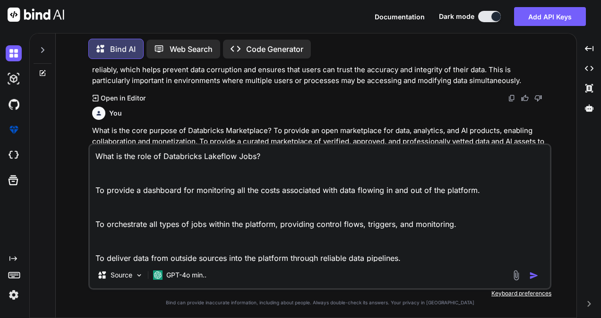
scroll to position [34, 0]
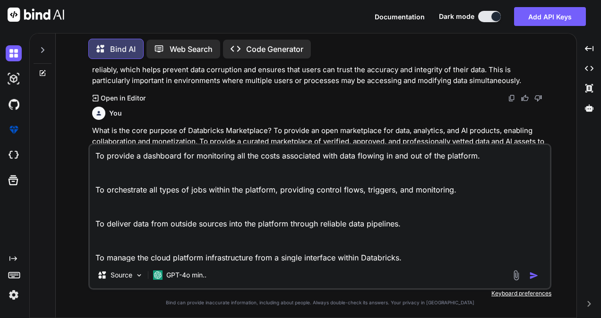
click at [531, 276] on img "button" at bounding box center [533, 275] width 9 height 9
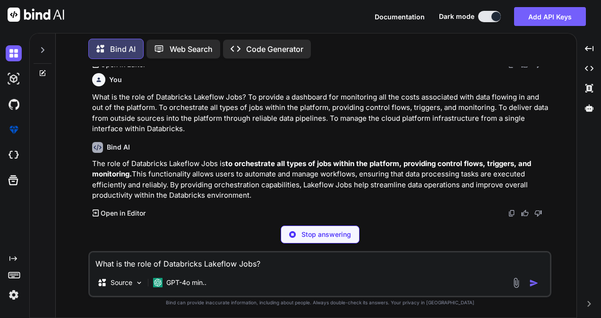
scroll to position [2815, 0]
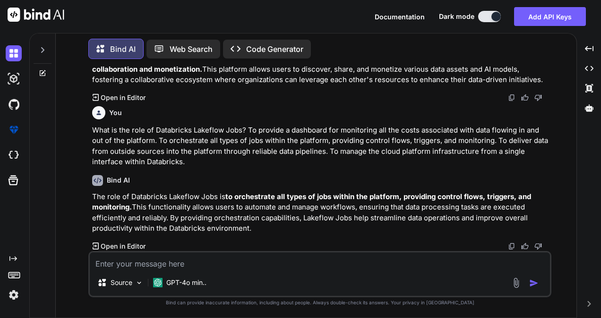
click at [176, 264] on textarea at bounding box center [320, 261] width 460 height 17
paste textarea "Which three of the following benefits are provided directly by Databricks? It’s…"
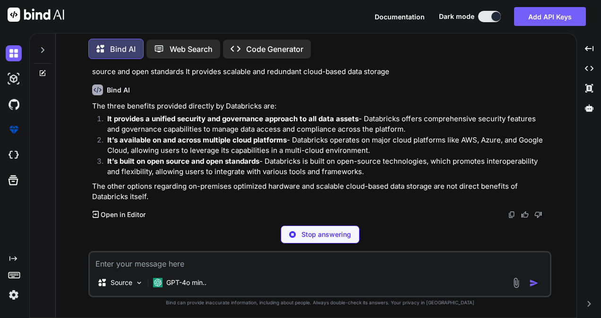
scroll to position [3012, 0]
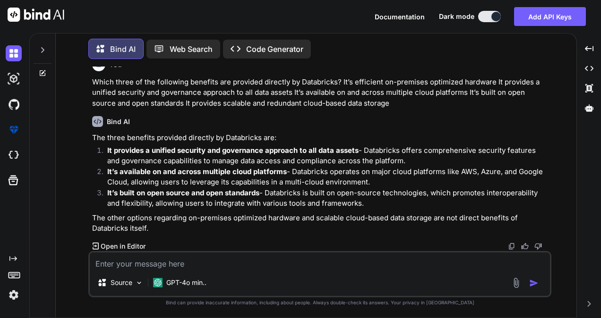
click at [165, 268] on textarea at bounding box center [320, 261] width 460 height 17
paste textarea "Which three of the following features are available within the Databricks Works…"
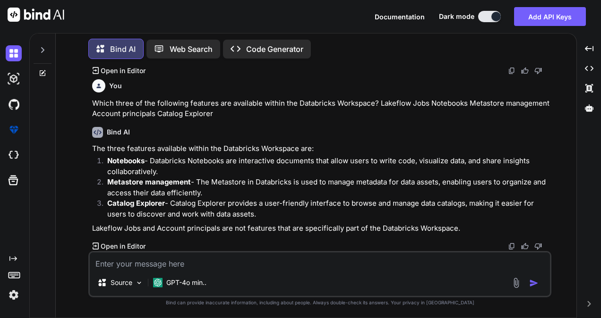
scroll to position [3187, 0]
click at [181, 262] on textarea at bounding box center [320, 261] width 460 height 17
paste textarea "Which of the following services or capabilities supports data warehousing capab…"
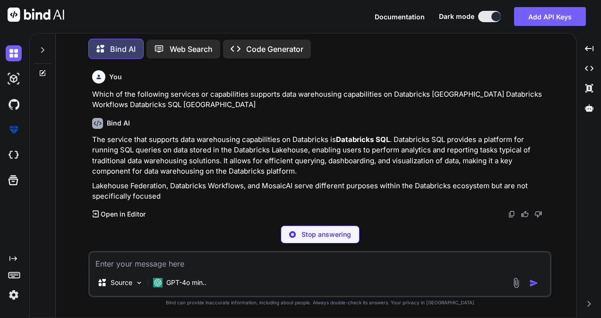
scroll to position [3340, 0]
